Goal: Entertainment & Leisure: Consume media (video, audio)

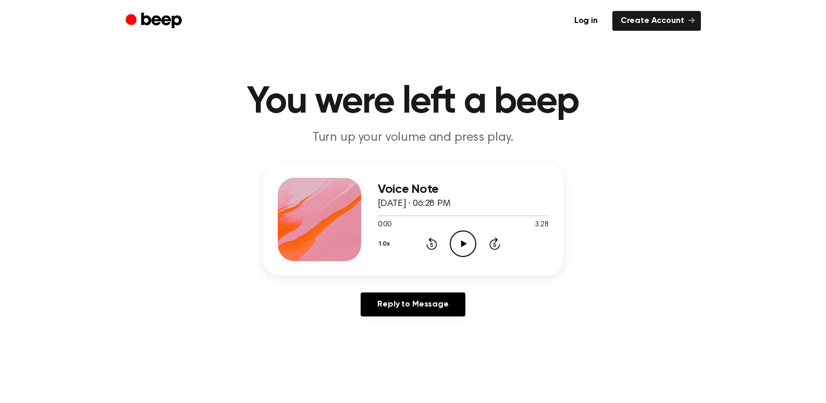
click at [461, 244] on icon at bounding box center [464, 243] width 6 height 7
click at [467, 242] on icon "Play Audio" at bounding box center [463, 243] width 27 height 27
click at [465, 245] on icon at bounding box center [463, 243] width 5 height 7
